Goal: Information Seeking & Learning: Learn about a topic

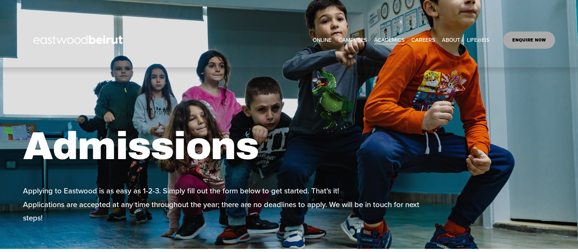
scroll to position [212, 0]
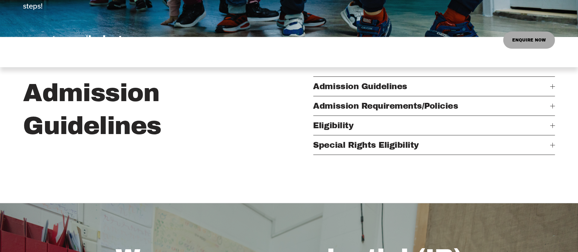
click at [551, 135] on button "Eligibility" at bounding box center [434, 125] width 242 height 19
click at [553, 108] on div at bounding box center [552, 106] width 5 height 5
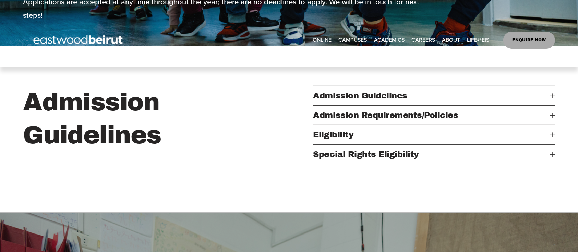
scroll to position [225, 0]
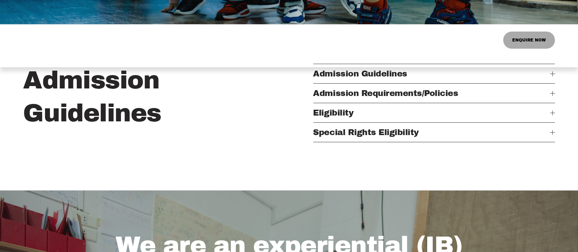
click at [551, 94] on div at bounding box center [552, 93] width 5 height 0
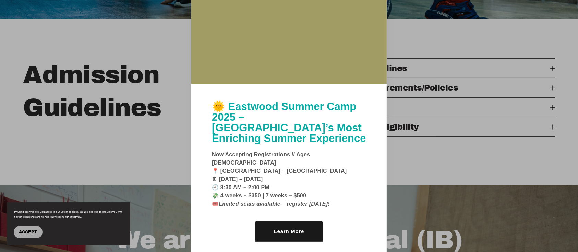
scroll to position [234, 0]
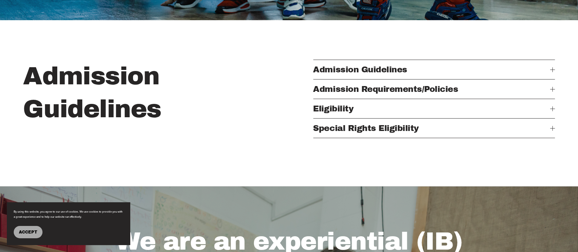
click at [553, 92] on div at bounding box center [553, 89] width 0 height 5
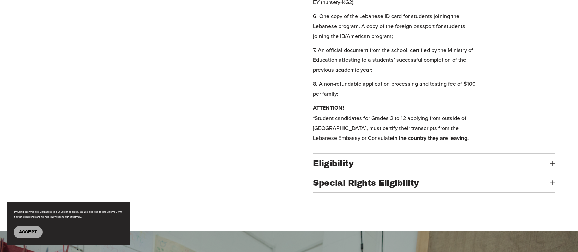
scroll to position [485, 0]
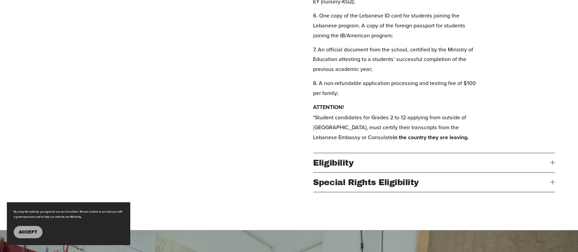
click at [548, 167] on span "Eligibility" at bounding box center [431, 162] width 237 height 9
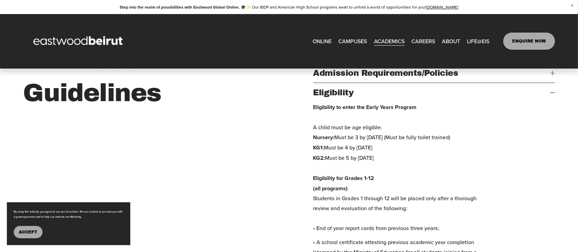
scroll to position [245, 0]
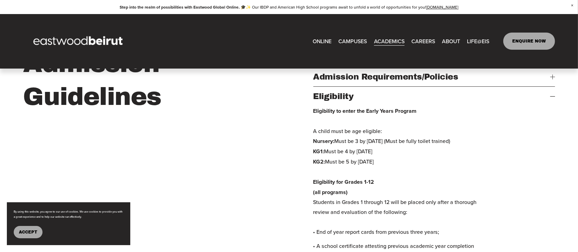
click at [552, 58] on div at bounding box center [552, 57] width 5 height 0
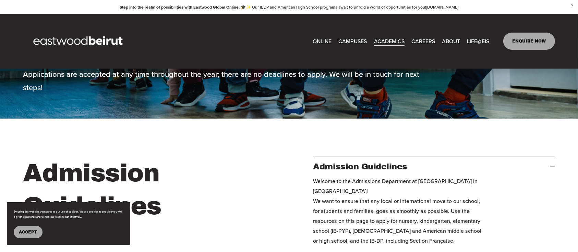
scroll to position [110, 0]
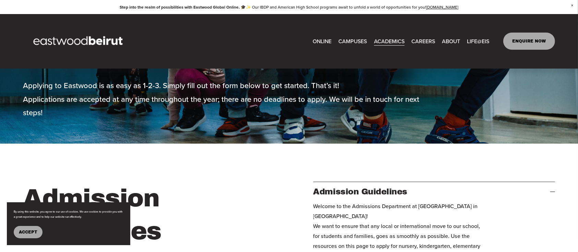
click at [0, 0] on span "IB-DP Program" at bounding box center [0, 0] width 0 height 0
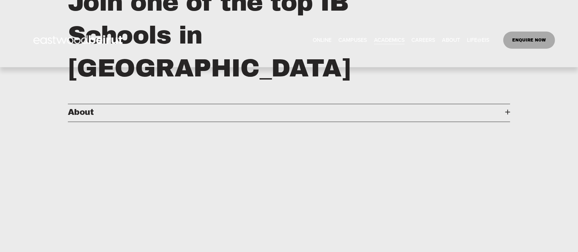
scroll to position [410, 0]
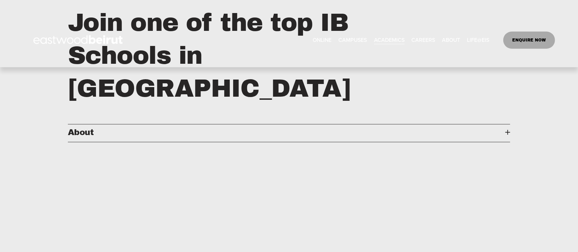
click at [505, 128] on span "About" at bounding box center [287, 132] width 438 height 9
click at [508, 130] on div at bounding box center [508, 132] width 1 height 5
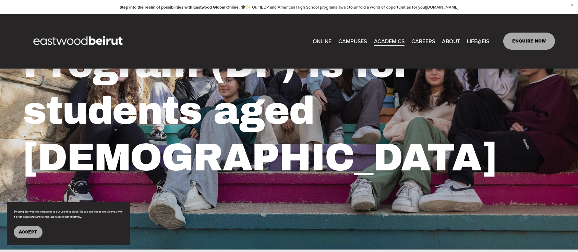
scroll to position [122, 0]
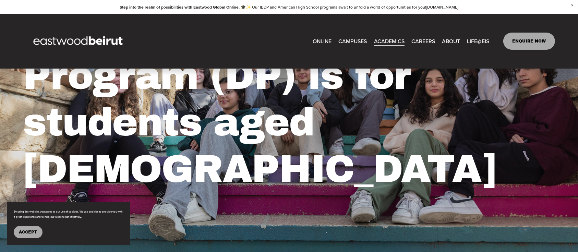
click at [572, 5] on span "Close Announcement" at bounding box center [573, 5] width 12 height 11
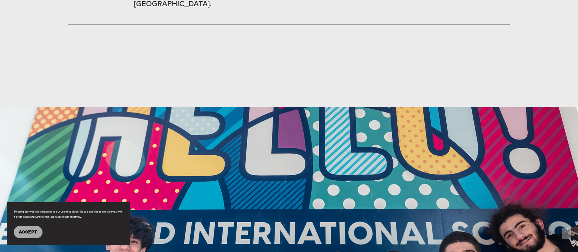
scroll to position [1002, 0]
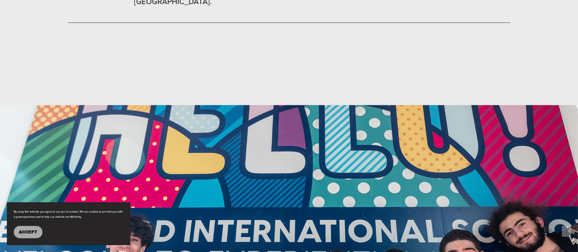
click at [51, 105] on img at bounding box center [289, 231] width 578 height 252
click at [30, 230] on span "Accept" at bounding box center [28, 232] width 19 height 5
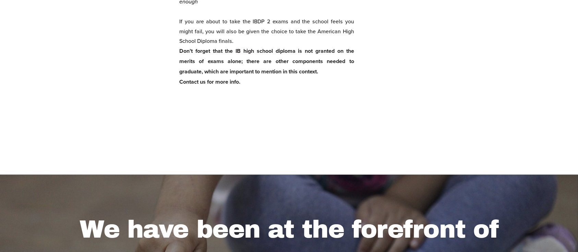
scroll to position [3493, 0]
